Goal: Information Seeking & Learning: Learn about a topic

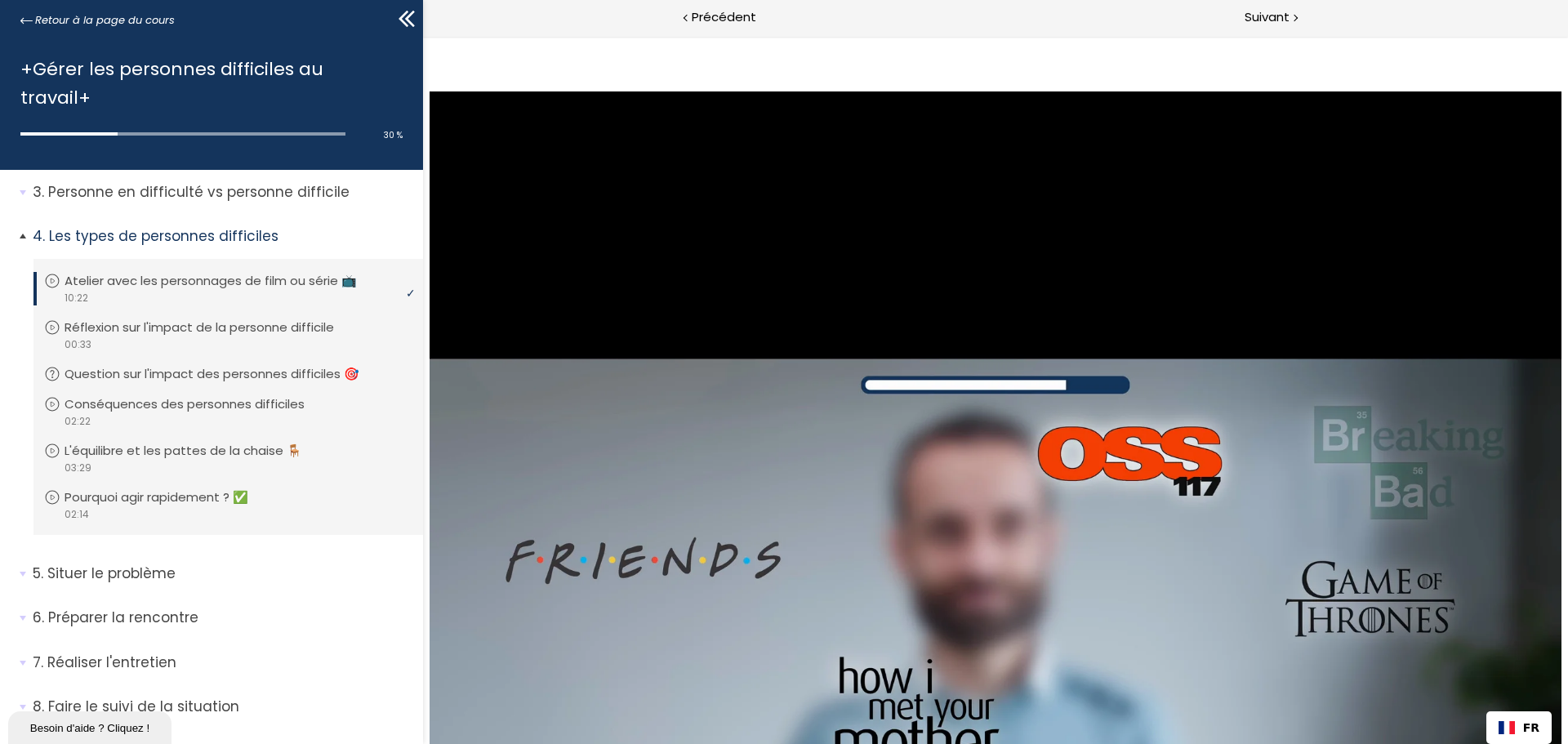
scroll to position [79, 0]
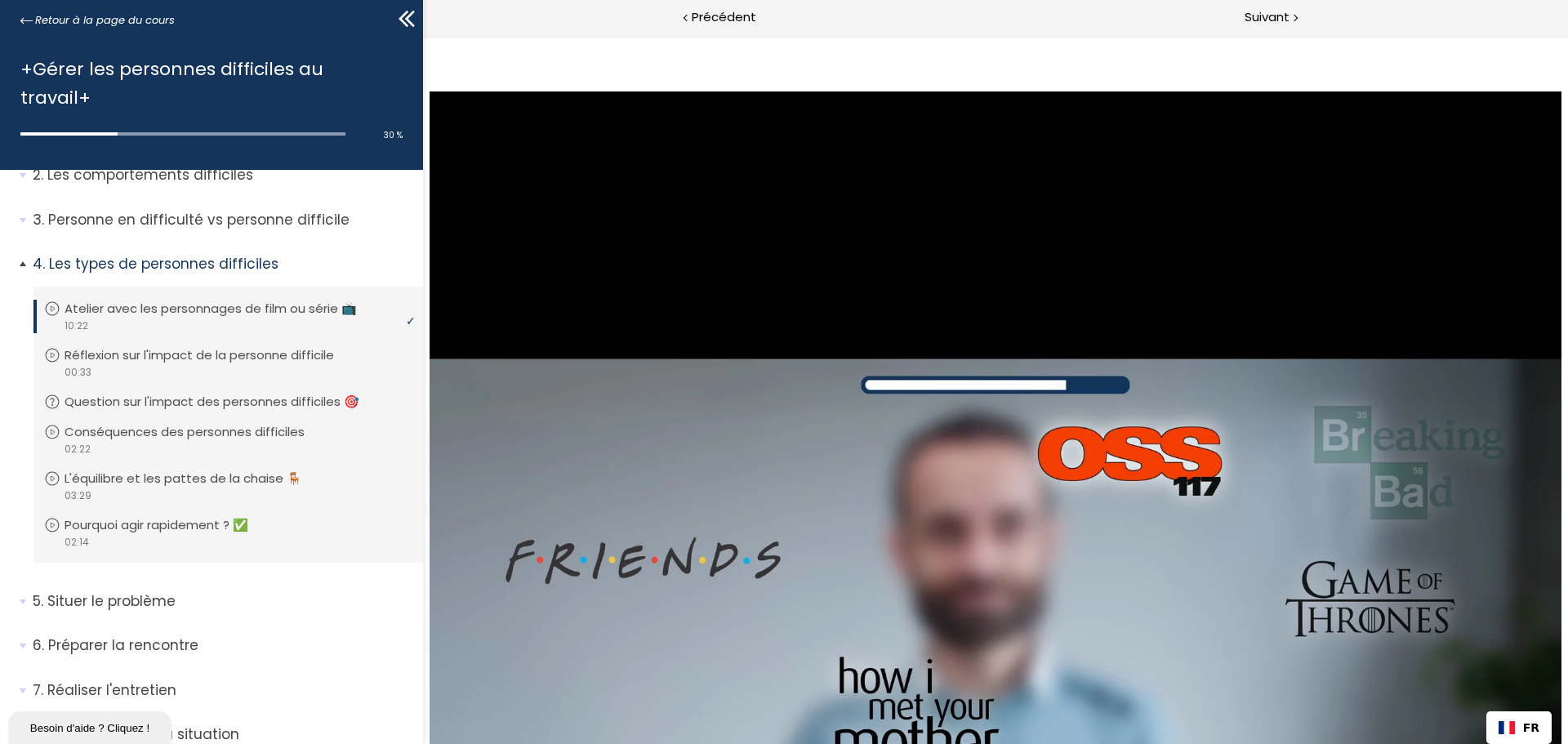
click at [192, 300] on p "Atelier avec les personnages de film ou série 📺" at bounding box center [223, 309] width 317 height 18
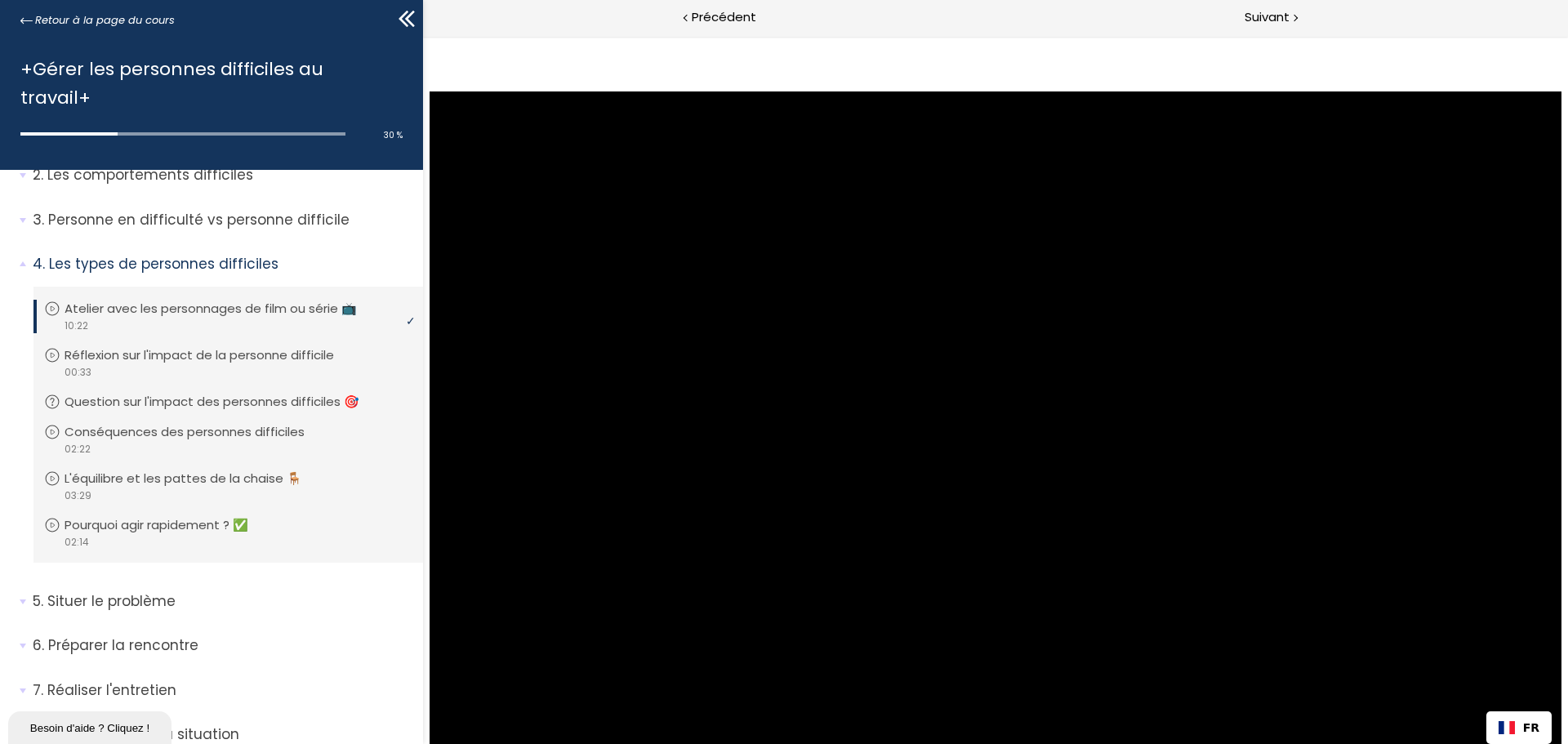
drag, startPoint x: 971, startPoint y: 686, endPoint x: 943, endPoint y: 688, distance: 28.1
drag, startPoint x: 981, startPoint y: 683, endPoint x: 1016, endPoint y: 687, distance: 35.2
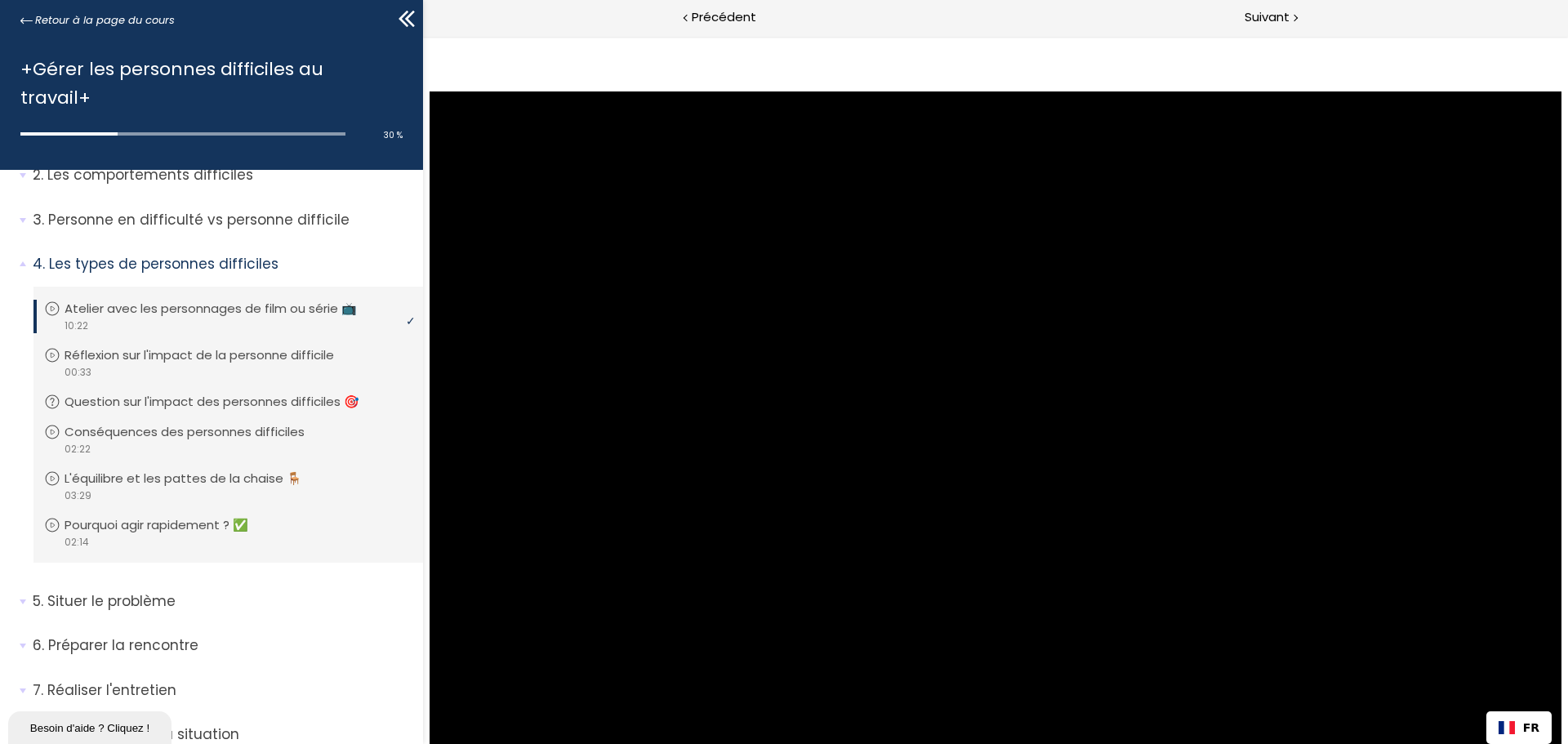
drag, startPoint x: 1016, startPoint y: 687, endPoint x: 1037, endPoint y: 687, distance: 21.0
drag, startPoint x: 1062, startPoint y: 688, endPoint x: 1073, endPoint y: 688, distance: 11.0
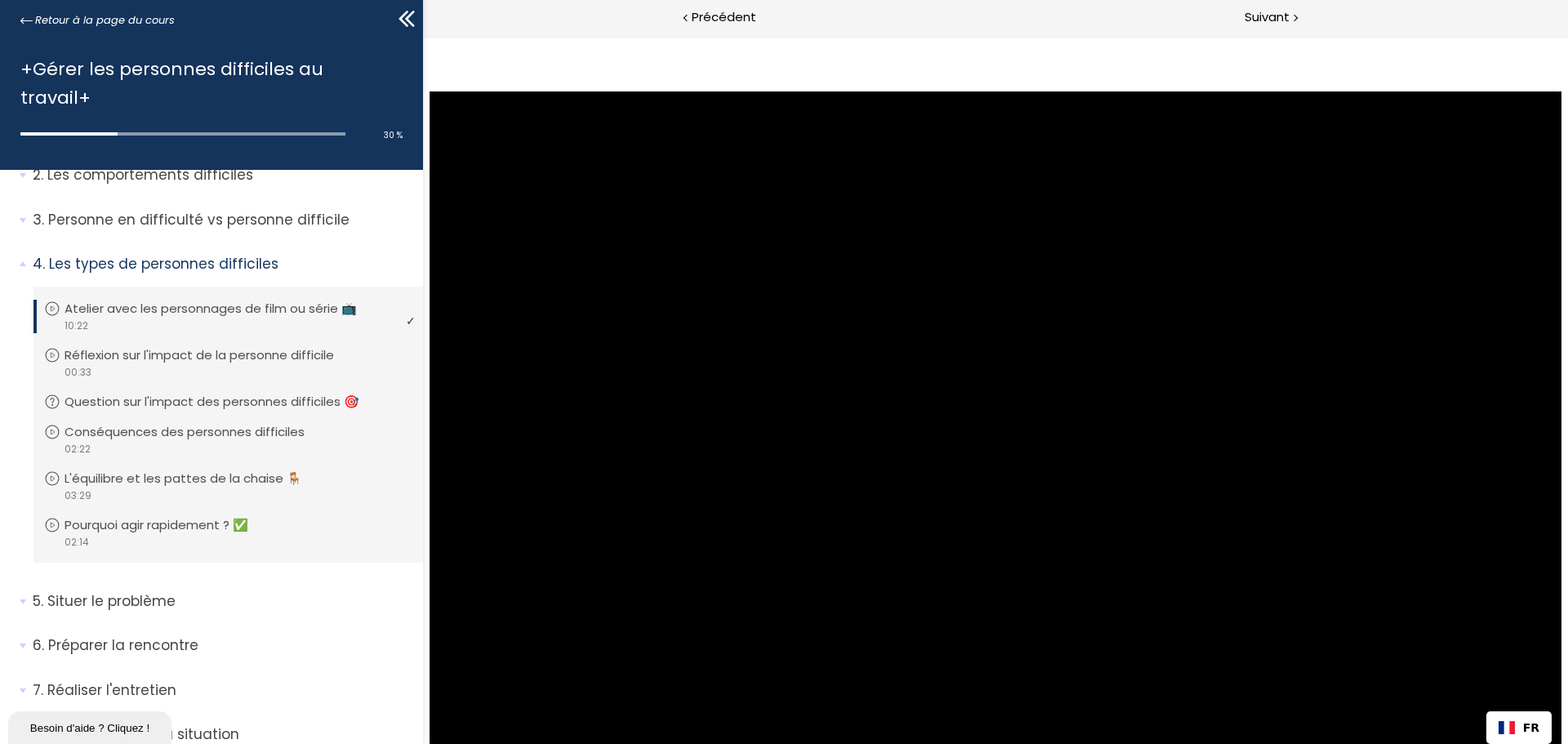
drag, startPoint x: 1130, startPoint y: 687, endPoint x: 1145, endPoint y: 686, distance: 15.0
drag, startPoint x: 1145, startPoint y: 686, endPoint x: 1187, endPoint y: 683, distance: 42.1
drag, startPoint x: 1203, startPoint y: 689, endPoint x: 1226, endPoint y: 690, distance: 23.0
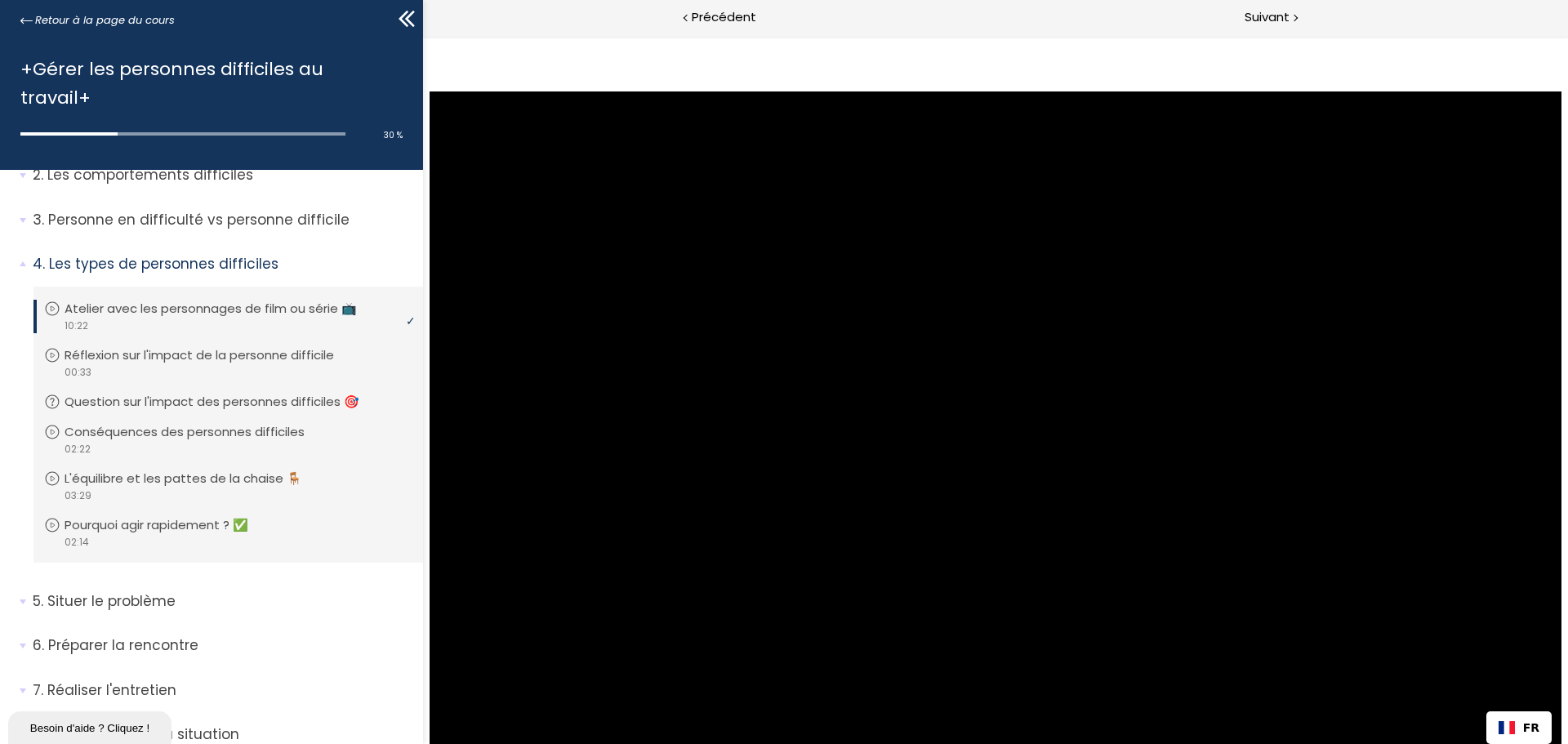
drag, startPoint x: 1226, startPoint y: 690, endPoint x: 1238, endPoint y: 691, distance: 12.0
drag, startPoint x: 1290, startPoint y: 691, endPoint x: 1300, endPoint y: 691, distance: 10.0
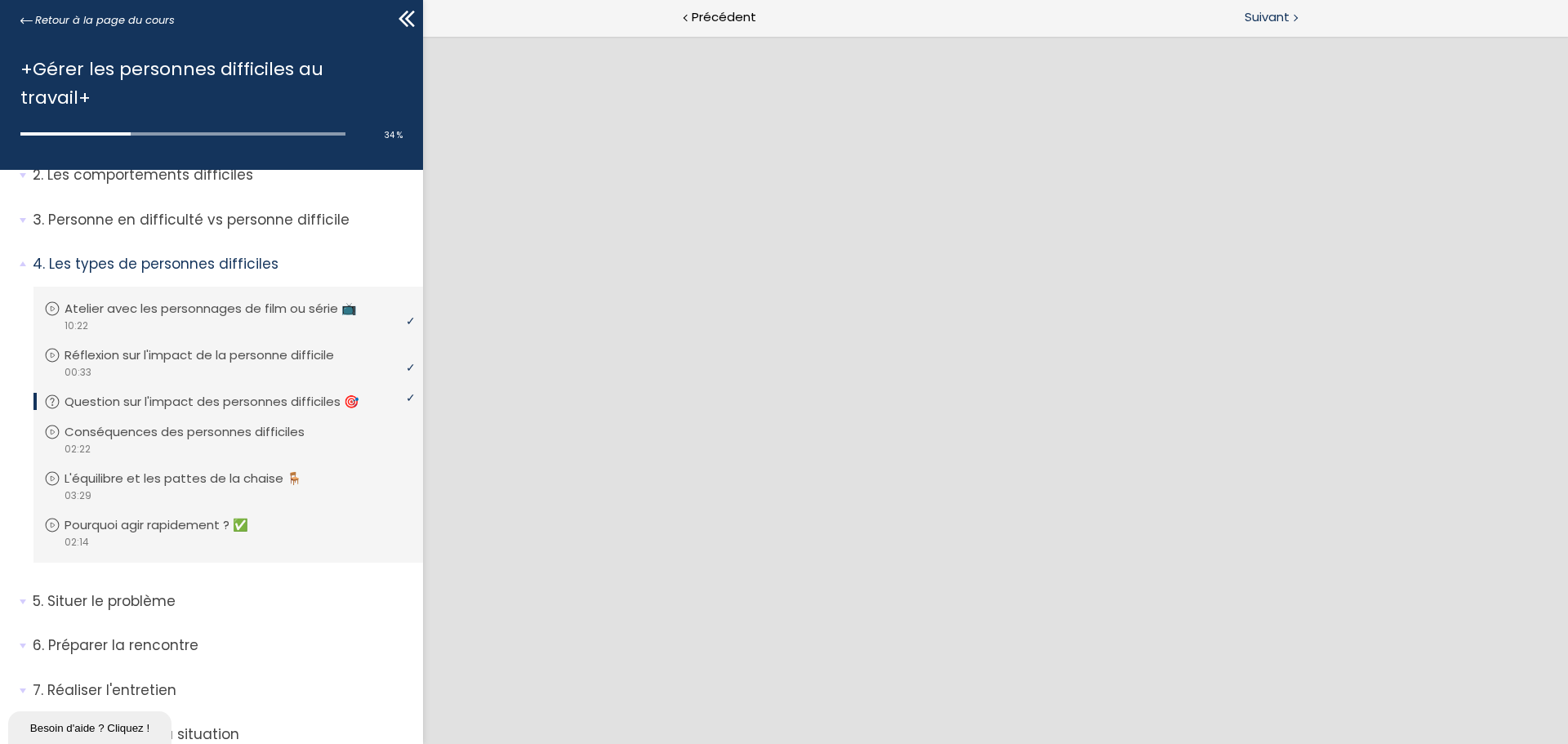
click at [1262, 7] on div "Suivant" at bounding box center [1281, 18] width 572 height 37
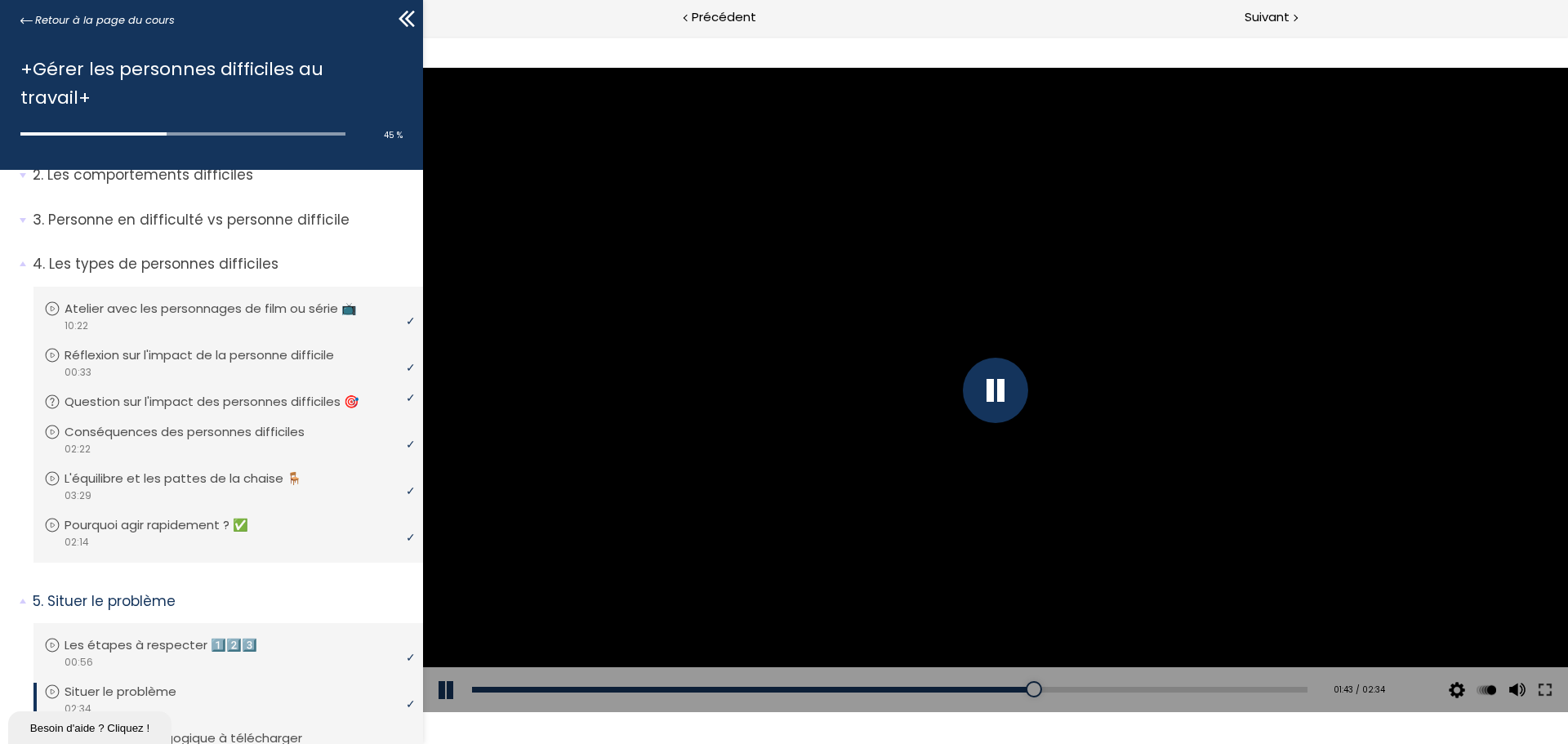
click at [1044, 683] on div "Add chapter 02:00" at bounding box center [890, 690] width 836 height 46
click at [1048, 689] on div "01:47" at bounding box center [890, 689] width 836 height 6
click at [1102, 687] on div "01:58" at bounding box center [890, 689] width 836 height 6
click at [1144, 687] on div "02:06" at bounding box center [890, 689] width 836 height 6
click at [1203, 690] on div "02:17" at bounding box center [890, 689] width 836 height 6
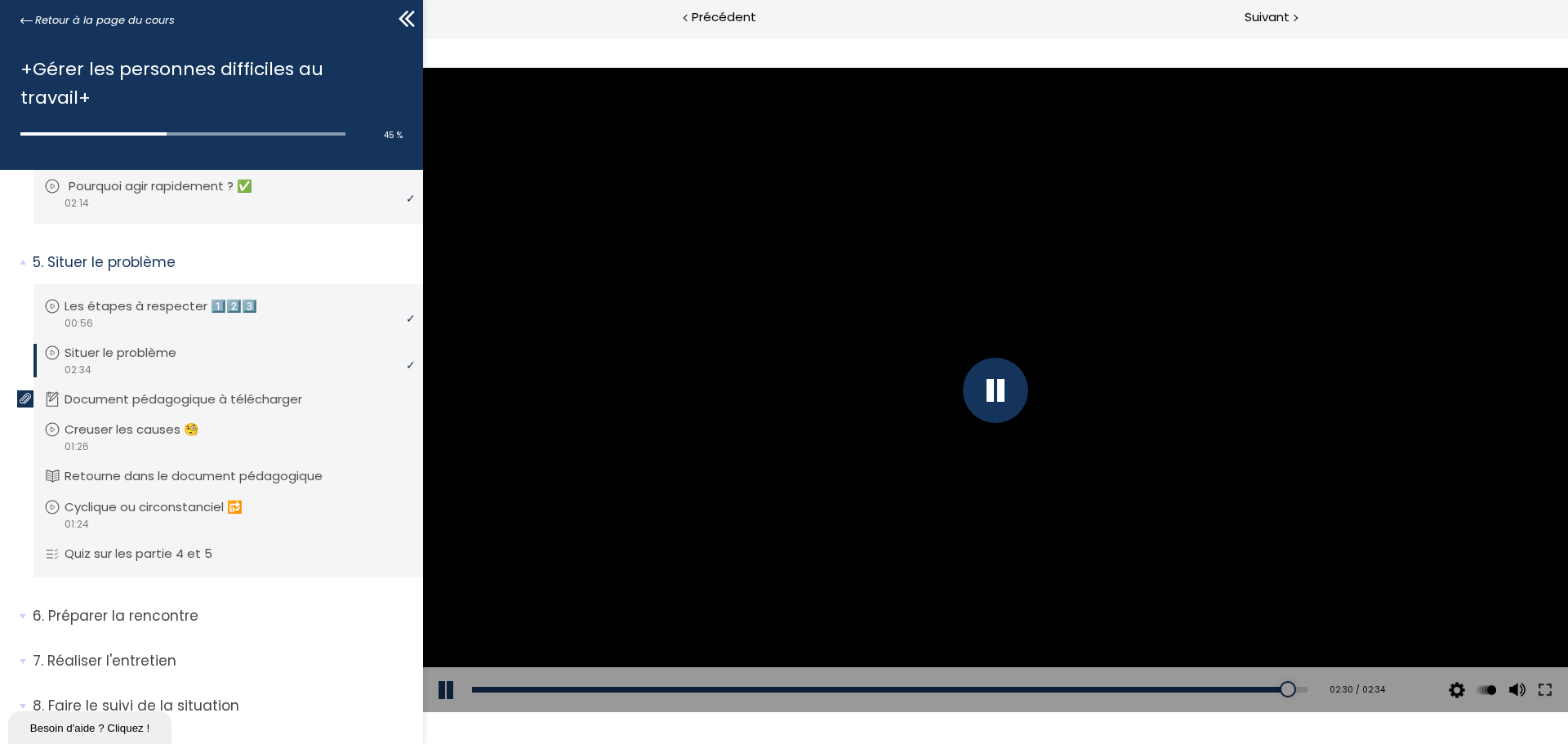
scroll to position [389, 0]
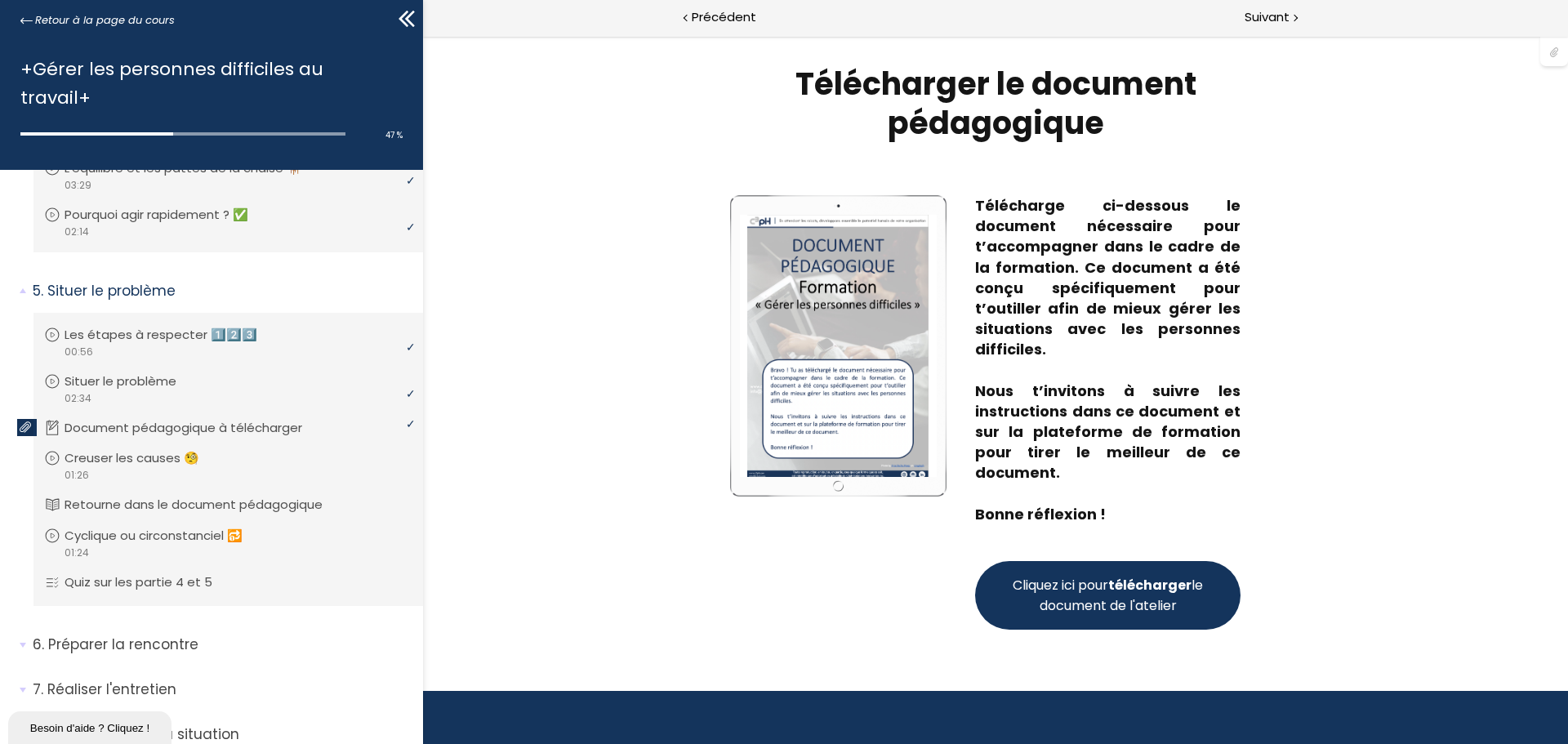
click at [1092, 601] on span "Cliquez ici pour télécharger le document de l'atelier" at bounding box center [1107, 595] width 196 height 41
